Goal: Find specific page/section: Find specific page/section

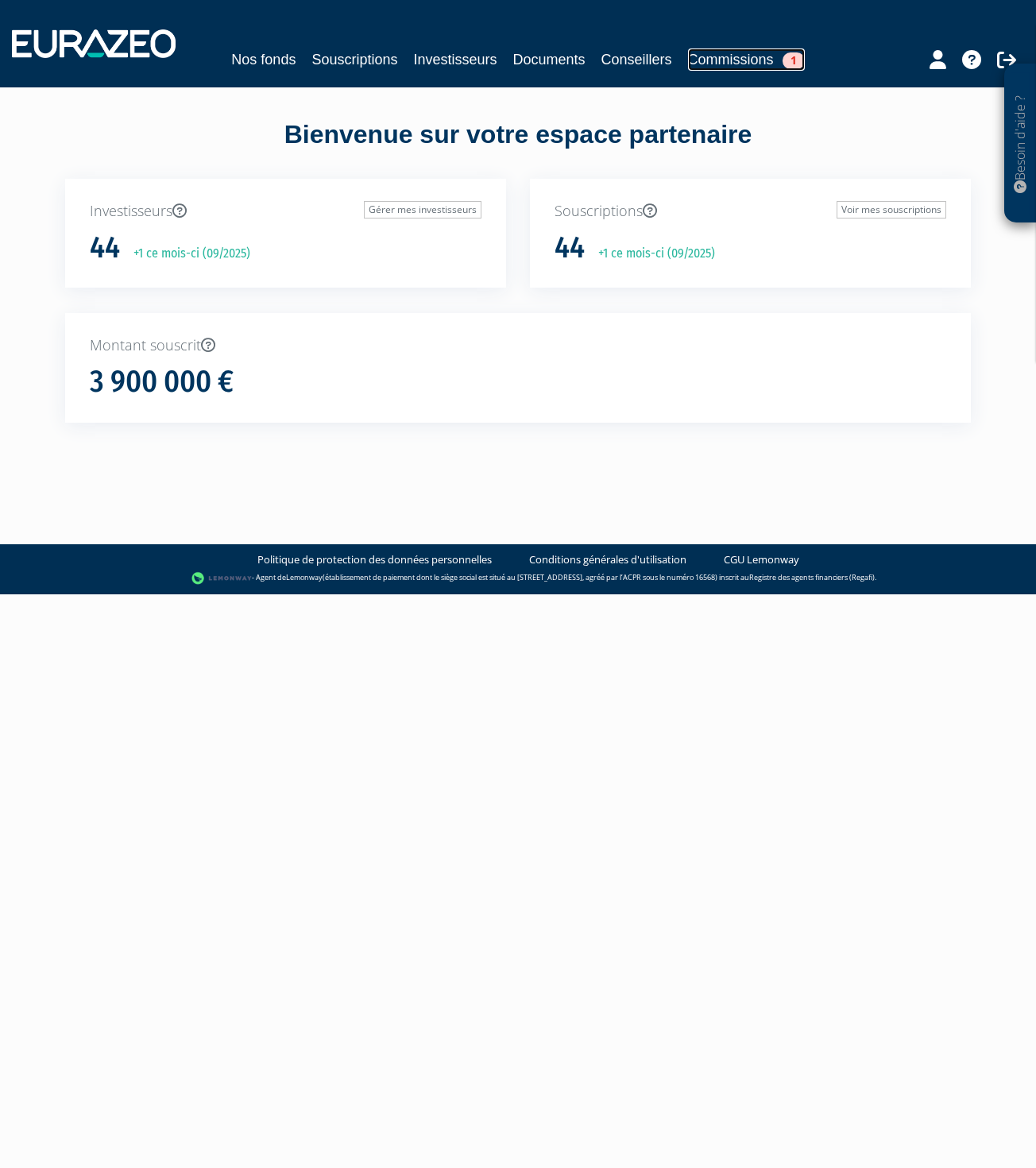
click at [743, 59] on link "Commissions 1" at bounding box center [746, 59] width 117 height 22
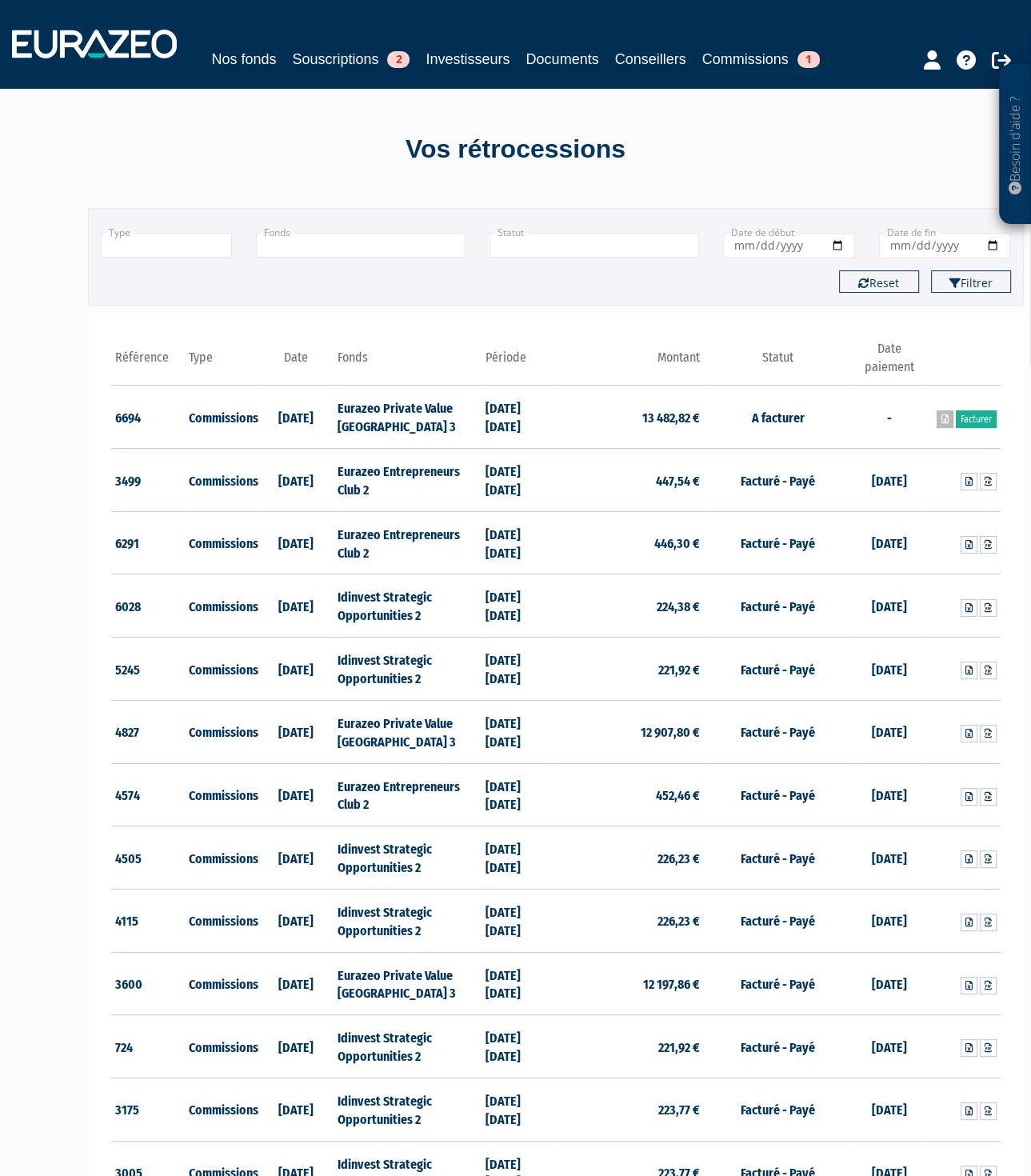
click at [942, 411] on link at bounding box center [944, 419] width 17 height 18
click at [443, 54] on link "Investisseurs" at bounding box center [468, 59] width 84 height 23
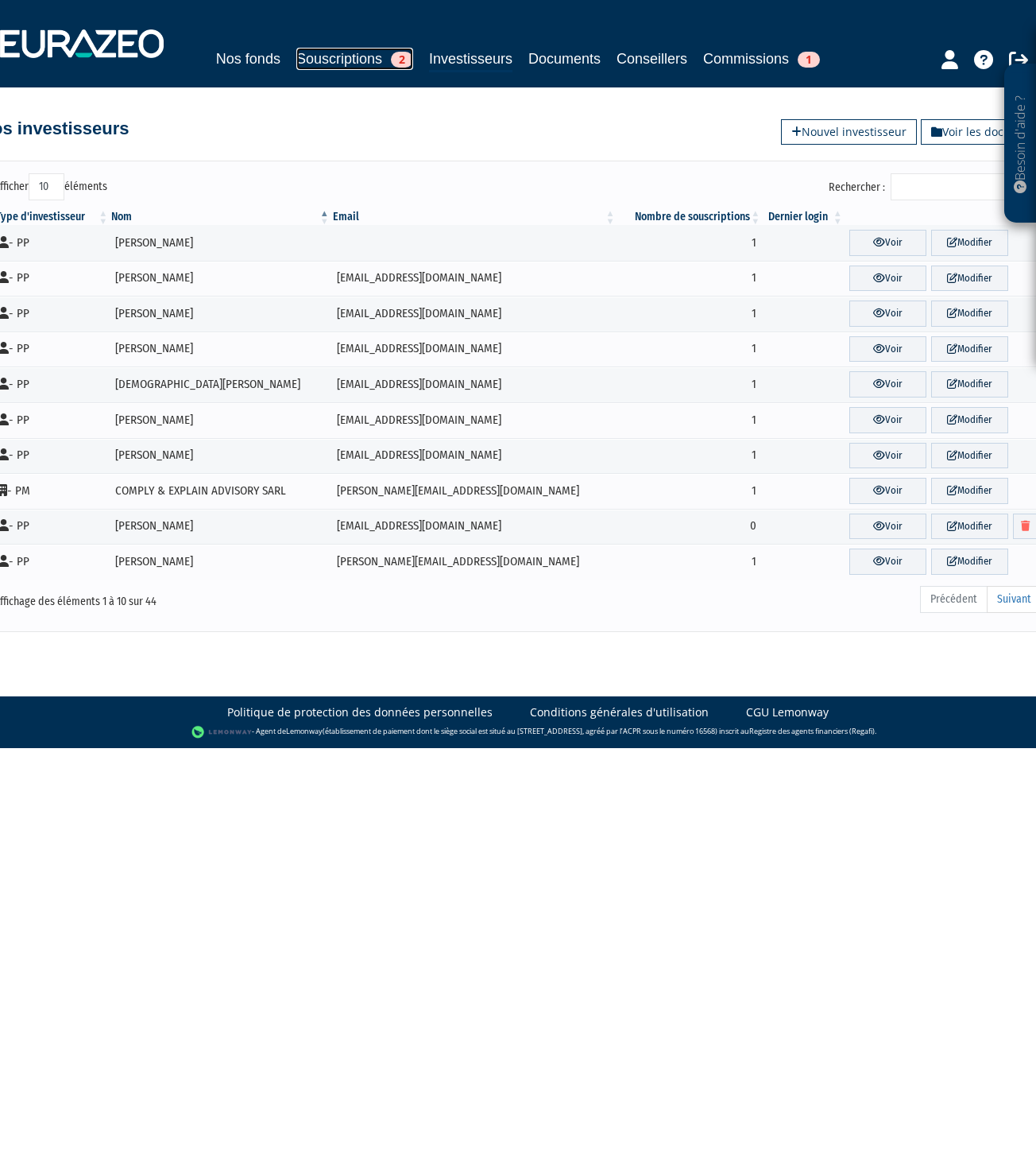
click at [343, 56] on link "Souscriptions 2" at bounding box center [355, 58] width 117 height 22
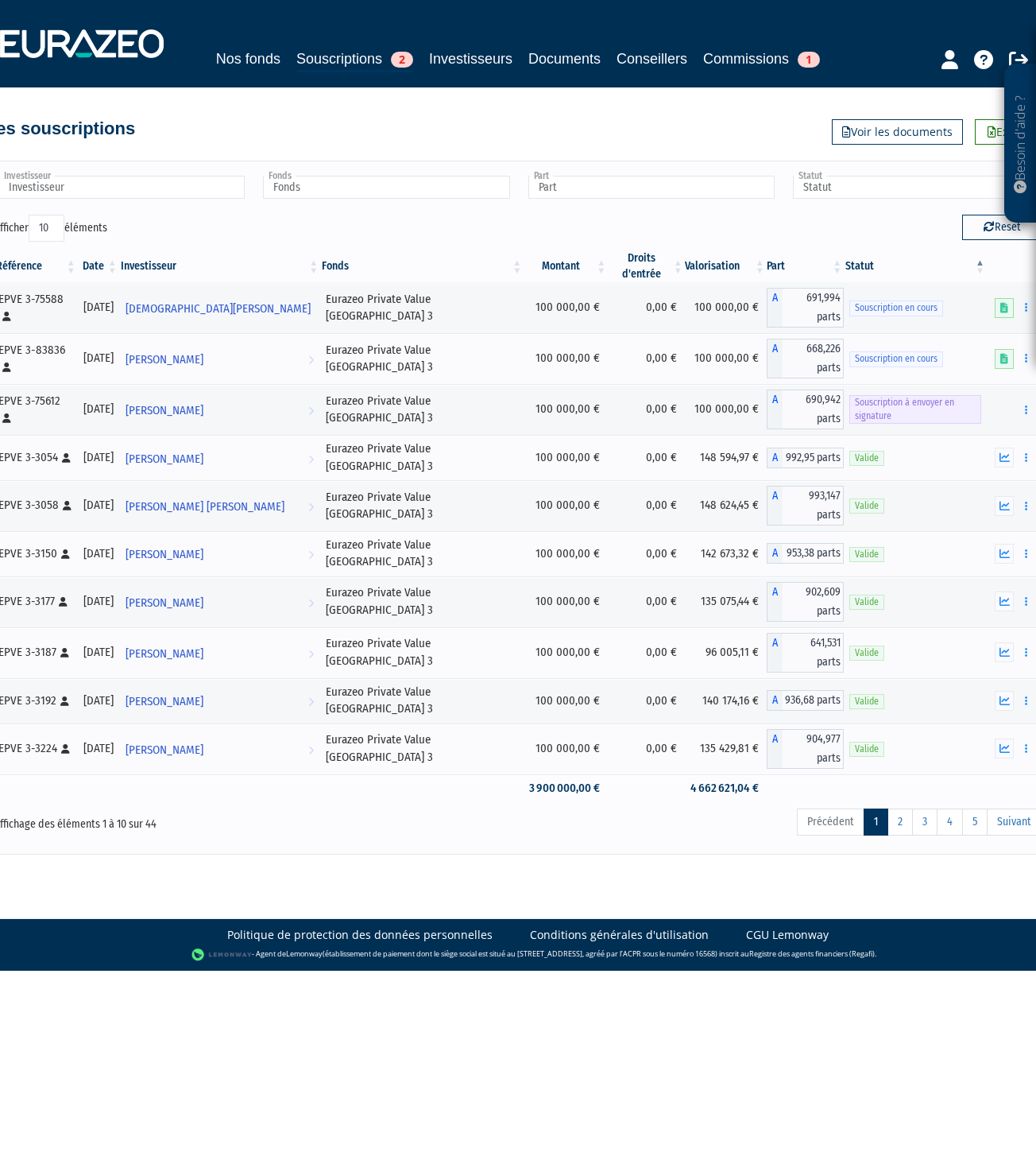
click at [120, 264] on th "Date" at bounding box center [98, 266] width 42 height 32
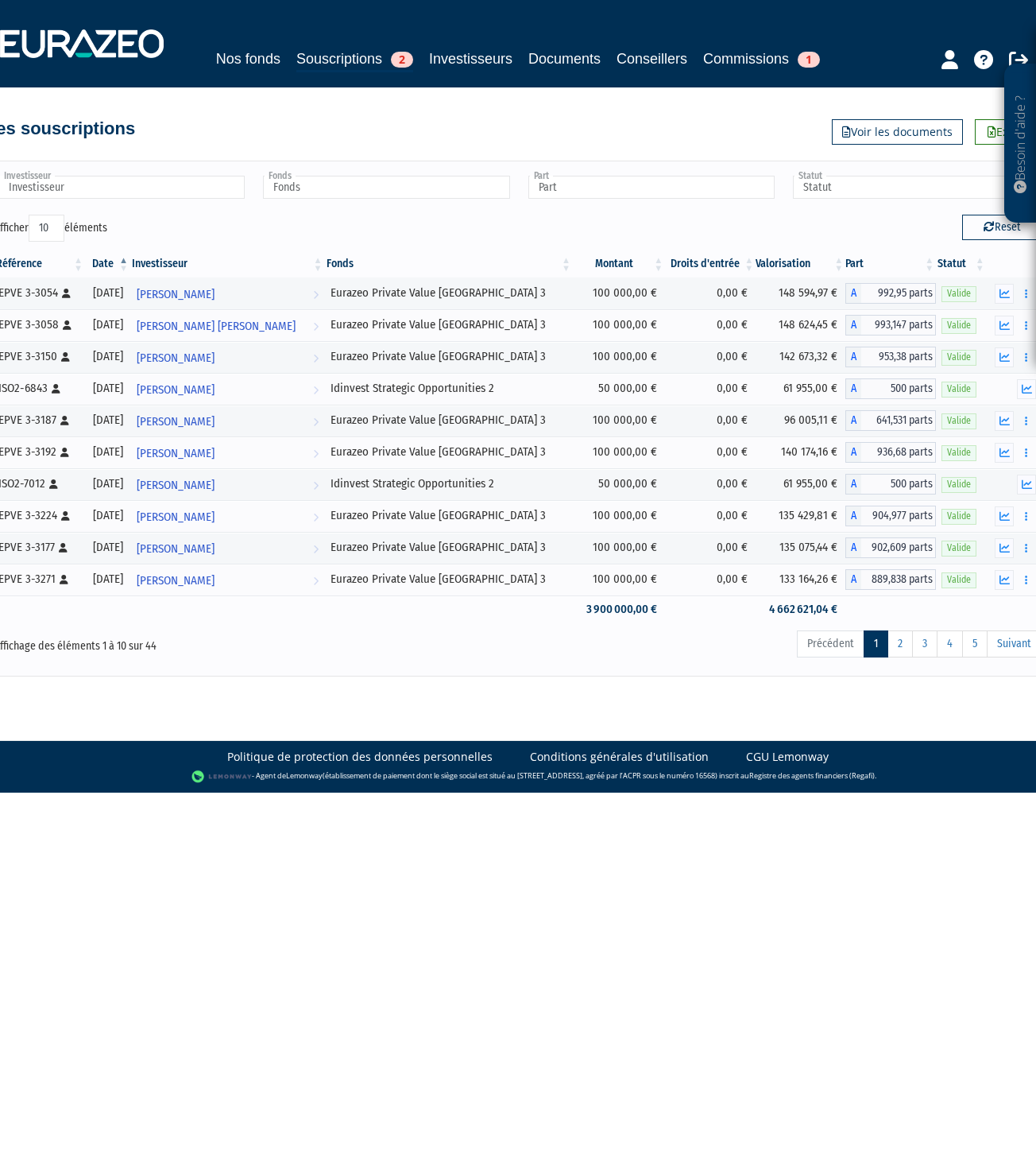
click at [130, 259] on th "Date" at bounding box center [107, 264] width 46 height 27
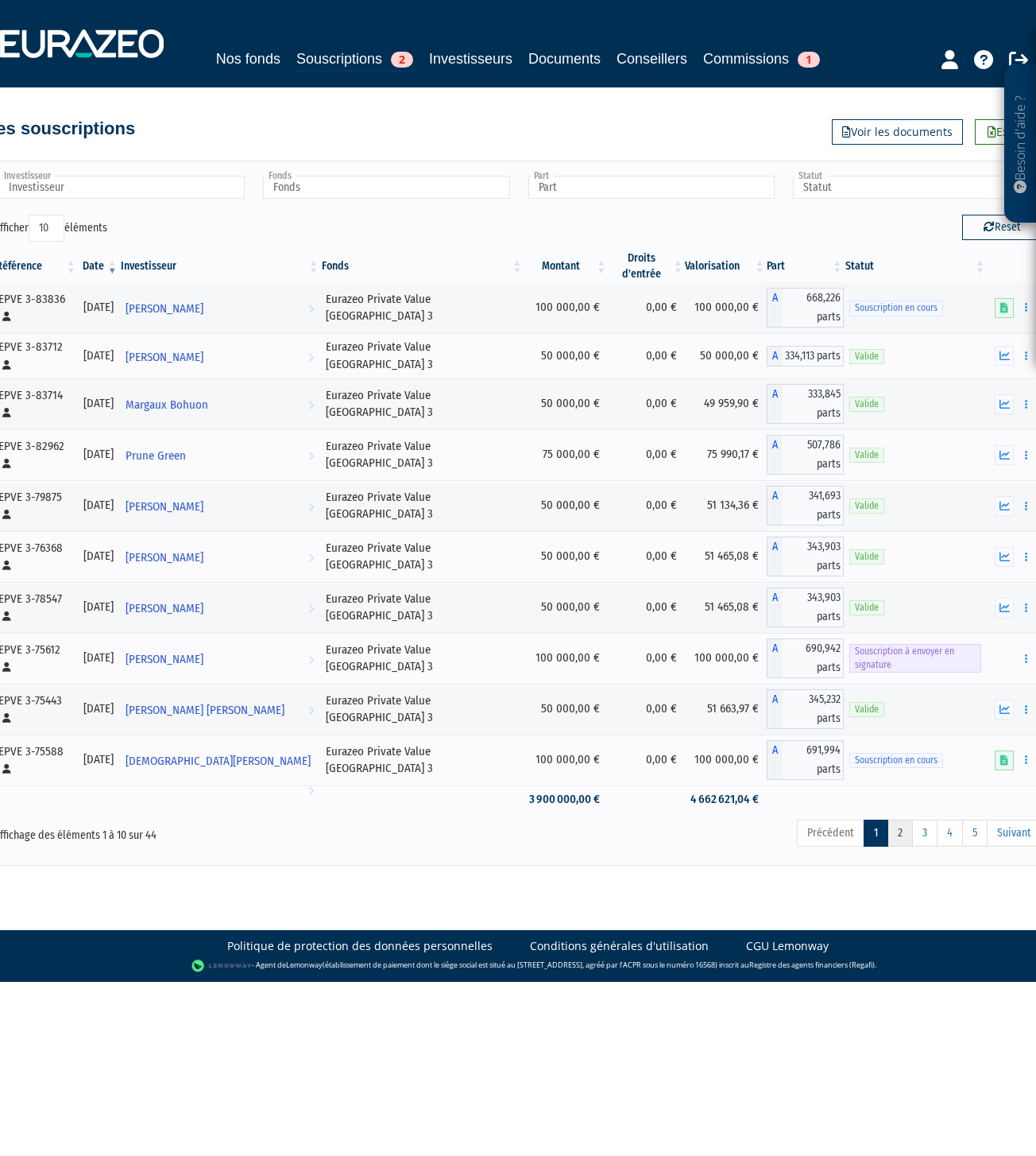
click at [903, 821] on link "2" at bounding box center [900, 833] width 25 height 27
